Goal: Information Seeking & Learning: Learn about a topic

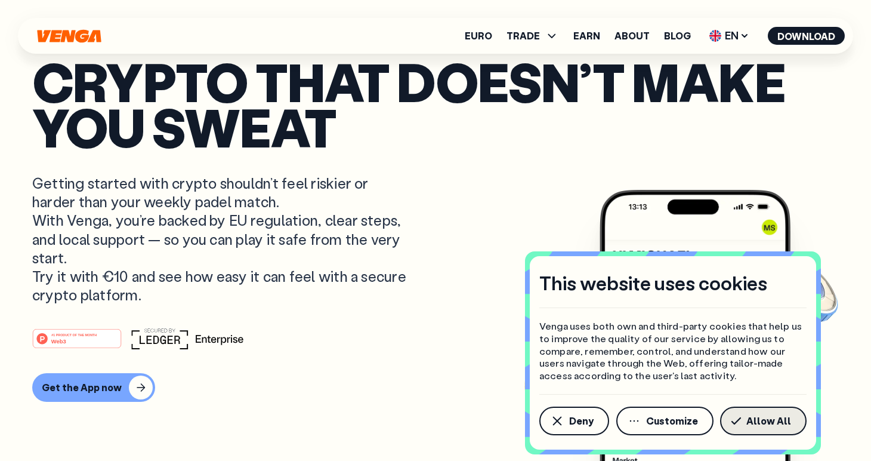
click at [766, 421] on span "Allow All" at bounding box center [769, 421] width 45 height 10
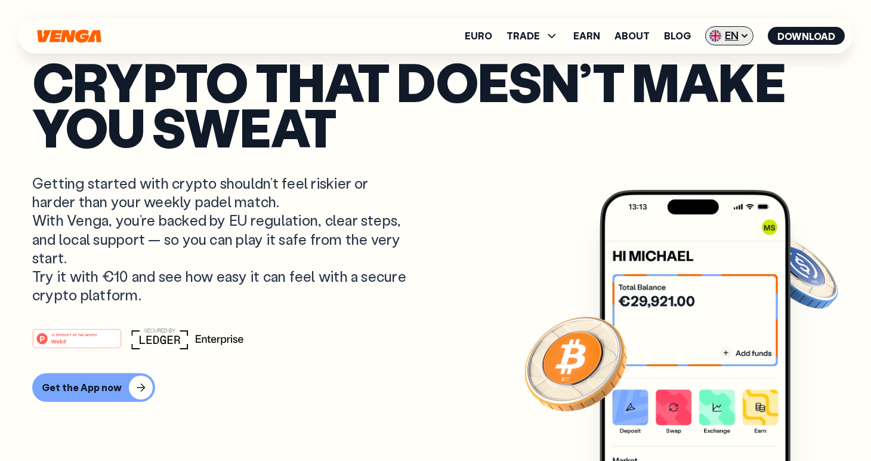
click at [745, 39] on icon at bounding box center [745, 36] width 10 height 10
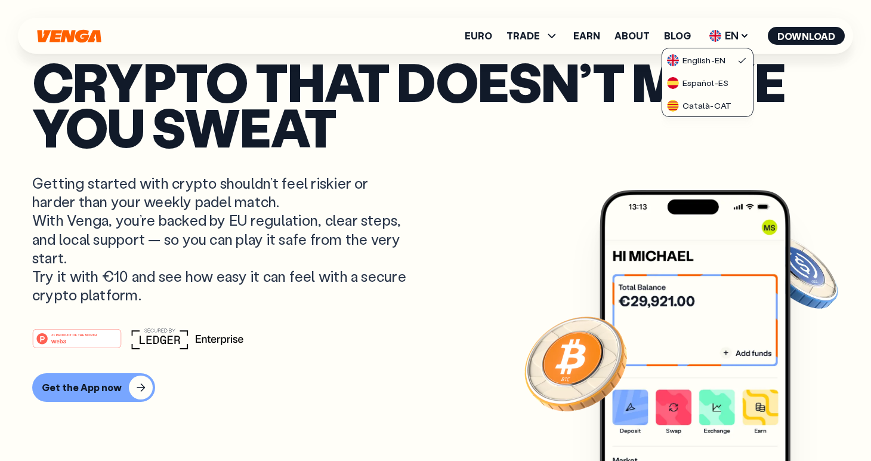
click at [597, 92] on p "Crypto that doesn’t make you sweat" at bounding box center [435, 103] width 807 height 91
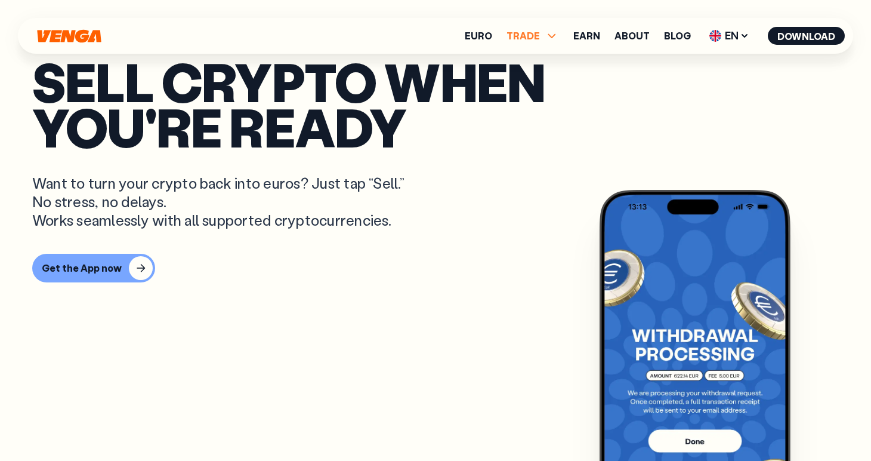
scroll to position [672, 0]
click at [538, 41] on span "TRADE" at bounding box center [523, 36] width 33 height 10
click at [541, 107] on link "Exchange" at bounding box center [532, 113] width 47 height 13
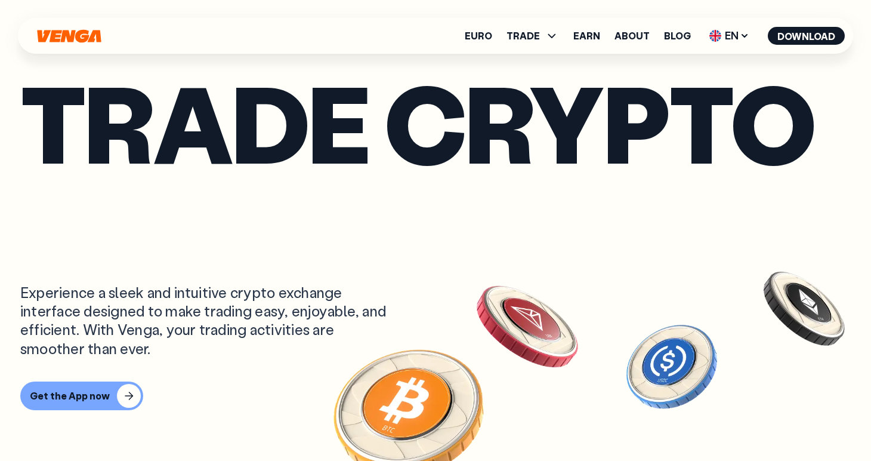
click at [500, 36] on ul "Euro TRADE Buy Sell Swap Exchange Earn About Blog EN English - EN Español - ES …" at bounding box center [655, 35] width 380 height 19
click at [485, 36] on link "Euro" at bounding box center [478, 36] width 27 height 10
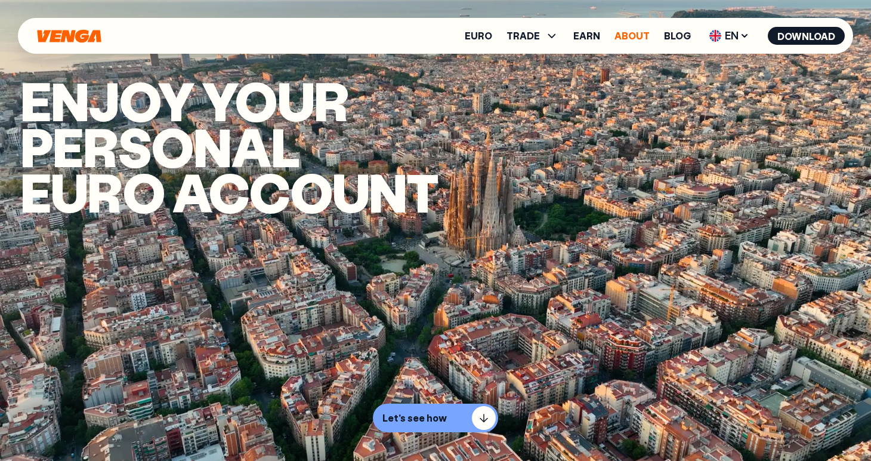
click at [630, 34] on link "About" at bounding box center [632, 36] width 35 height 10
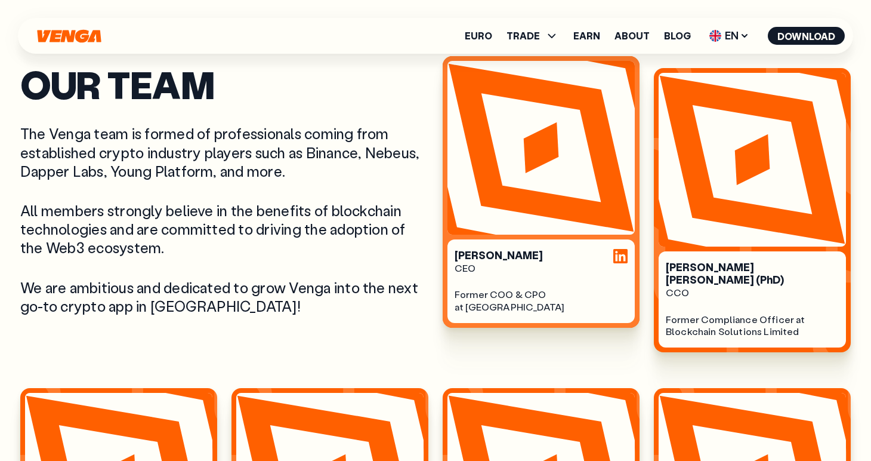
scroll to position [464, 0]
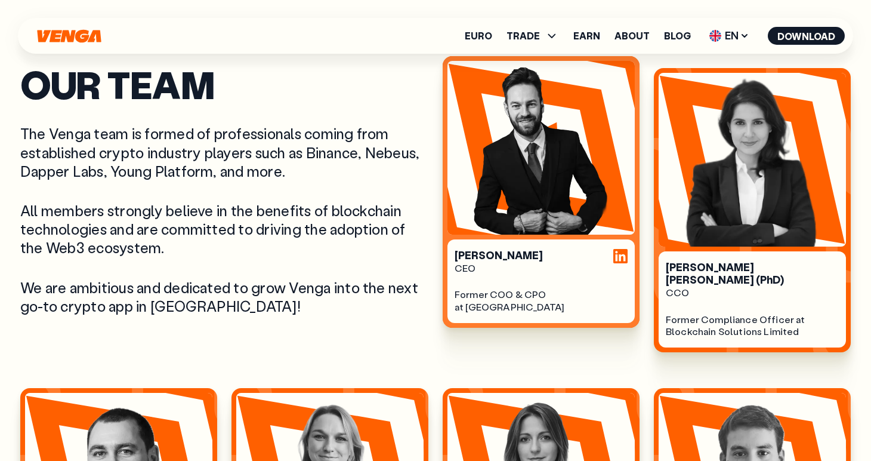
click at [504, 260] on div "Michael Stroev" at bounding box center [541, 255] width 173 height 13
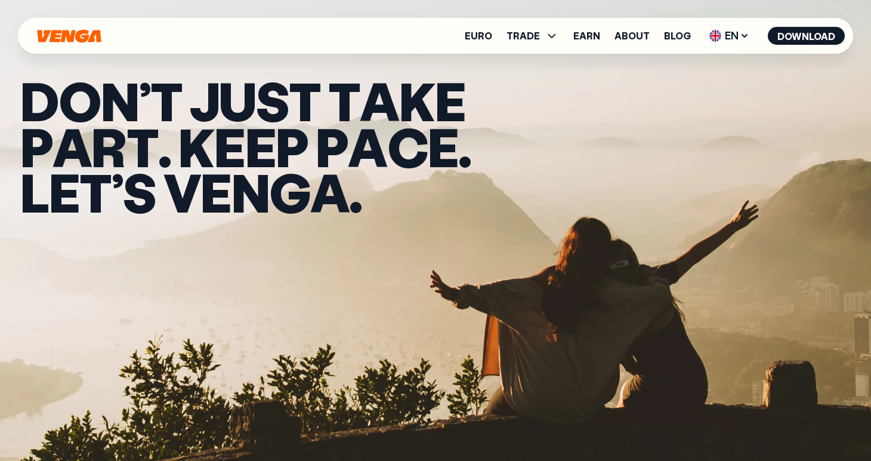
scroll to position [0, 0]
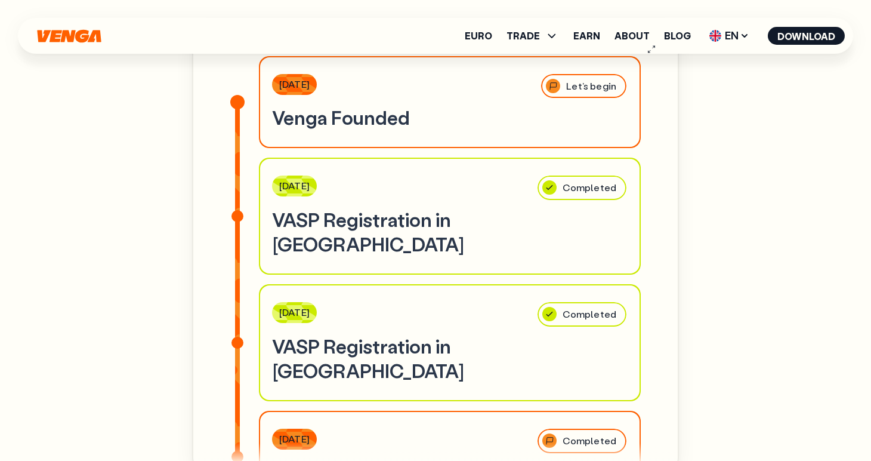
scroll to position [3682, 0]
click at [584, 99] on div "Let’s begin" at bounding box center [584, 85] width 88 height 27
click at [572, 124] on h3 "Venga Founded" at bounding box center [450, 116] width 356 height 25
click at [554, 201] on div "Completed" at bounding box center [581, 187] width 91 height 27
click at [647, 54] on icon "button" at bounding box center [652, 49] width 10 height 10
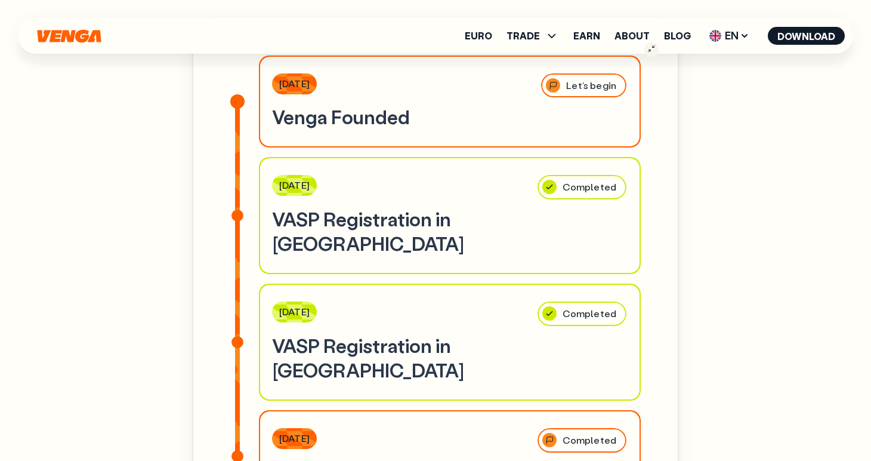
click at [647, 54] on icon "button" at bounding box center [652, 49] width 10 height 10
click at [649, 52] on icon "button" at bounding box center [652, 48] width 7 height 7
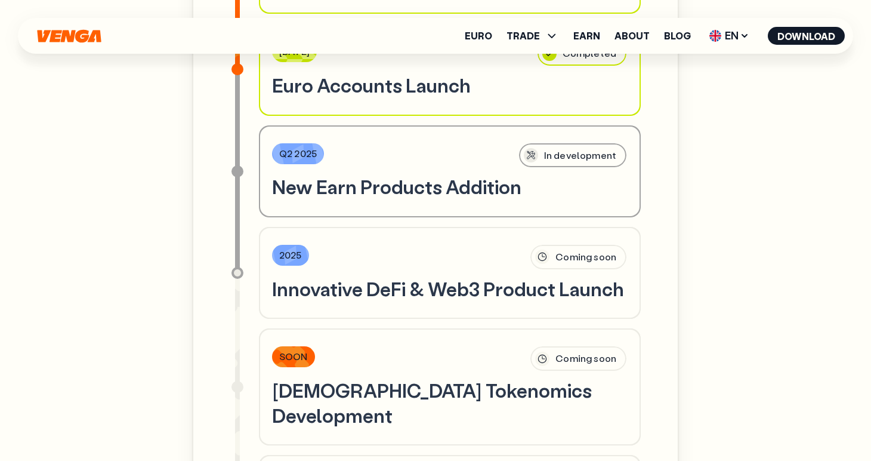
scroll to position [4485, 0]
